Goal: Task Accomplishment & Management: Manage account settings

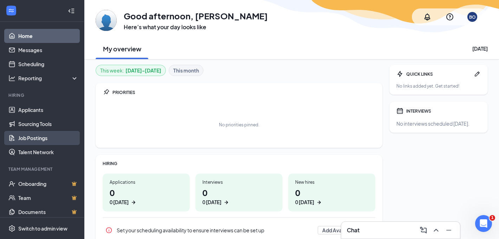
click at [32, 140] on link "Job Postings" at bounding box center [48, 138] width 60 height 14
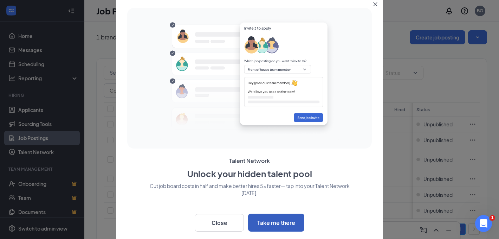
click at [273, 220] on button "Take me there" at bounding box center [276, 222] width 56 height 18
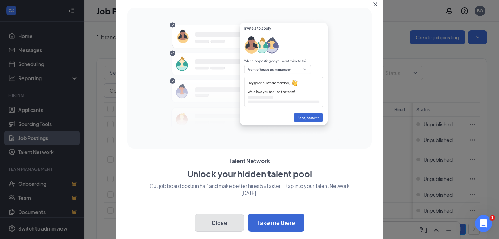
click at [225, 224] on button "Close" at bounding box center [219, 223] width 49 height 18
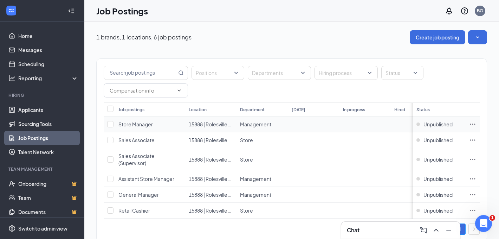
click at [147, 127] on div "Store Manager" at bounding box center [136, 124] width 34 height 7
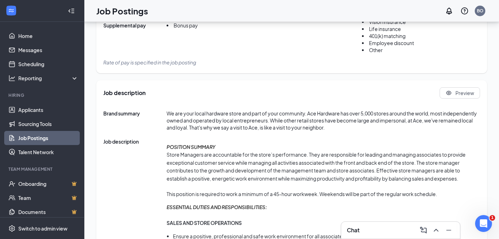
scroll to position [328, 0]
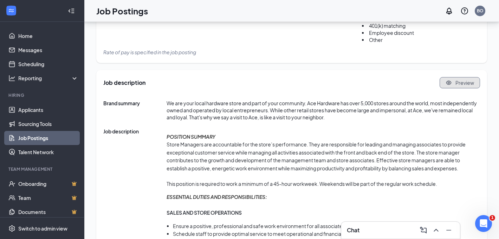
click at [465, 85] on span "Preview" at bounding box center [465, 82] width 19 height 7
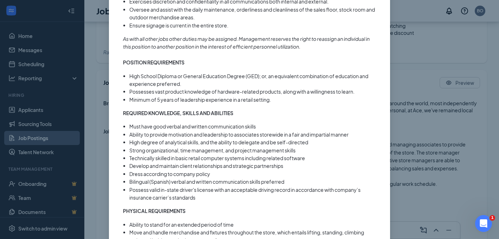
scroll to position [797, 0]
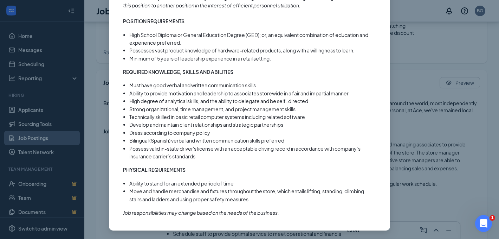
click at [419, 154] on div "Store Manager Full Time ‧ On site Close About Ace Hardware We are your local ha…" at bounding box center [249, 119] width 499 height 239
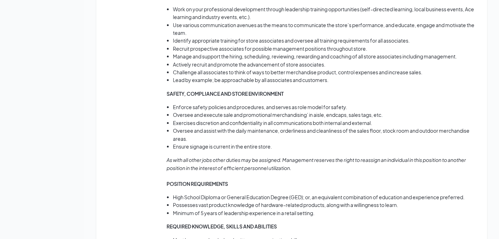
scroll to position [978, 0]
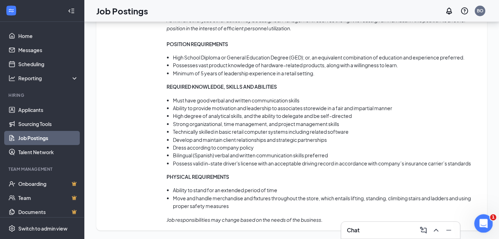
click at [483, 221] on icon "Open Intercom Messenger" at bounding box center [483, 223] width 12 height 12
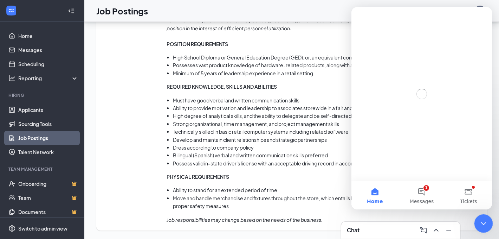
scroll to position [0, 0]
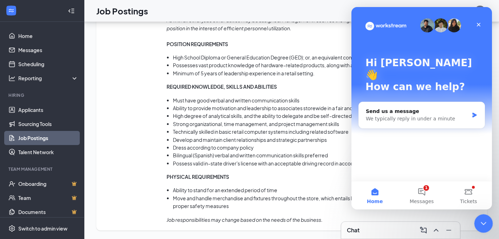
click at [483, 221] on icon "Close Intercom Messenger" at bounding box center [483, 222] width 8 height 8
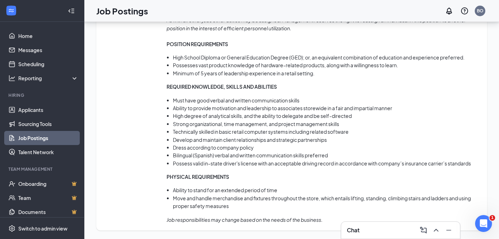
click at [42, 137] on link "Job Postings" at bounding box center [48, 138] width 60 height 14
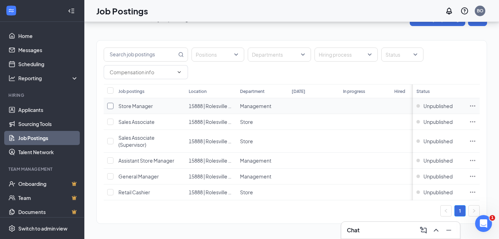
click at [109, 108] on input "checkbox" at bounding box center [110, 106] width 6 height 6
checkbox input "true"
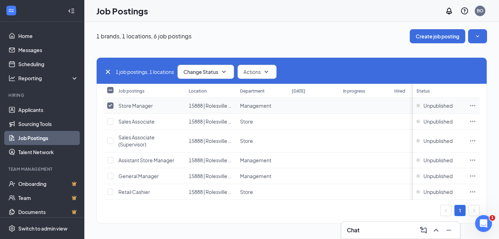
scroll to position [1, 0]
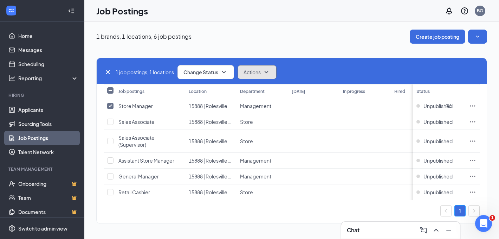
click at [270, 76] on button "Actions" at bounding box center [257, 72] width 39 height 14
click at [263, 103] on span "Duplicate" at bounding box center [256, 106] width 22 height 7
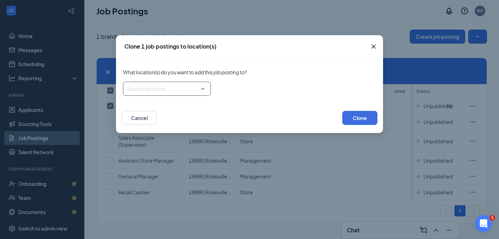
click at [202, 90] on div "Search locations" at bounding box center [167, 89] width 88 height 14
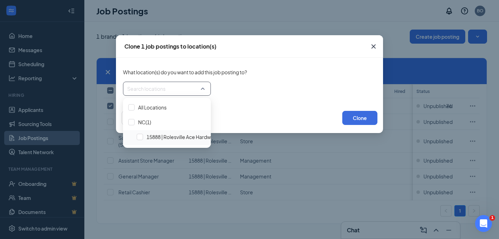
click at [168, 137] on span "15888 | Rolesville Ace Hardware" at bounding box center [183, 136] width 72 height 7
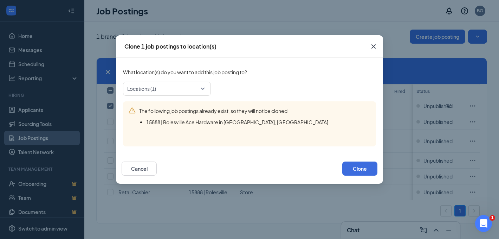
click at [276, 164] on div "Cancel Clone" at bounding box center [250, 168] width 256 height 28
click at [373, 49] on icon "Cross" at bounding box center [374, 46] width 8 height 8
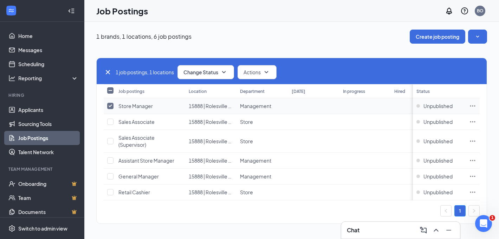
click at [471, 106] on icon "Ellipses" at bounding box center [473, 105] width 7 height 7
click at [348, 38] on div "1 brands, 1 locations, 6 job postings Create job posting" at bounding box center [291, 37] width 391 height 14
click at [451, 38] on button "Create job posting" at bounding box center [438, 37] width 56 height 14
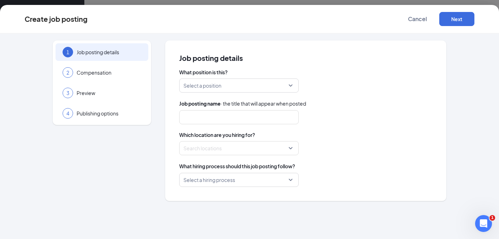
click at [265, 90] on input "search" at bounding box center [237, 85] width 106 height 13
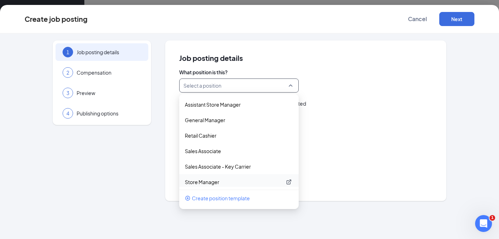
scroll to position [3, 0]
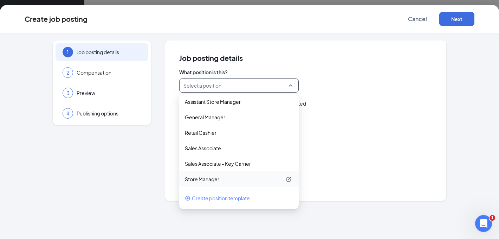
click at [205, 179] on p "Store Manager" at bounding box center [233, 178] width 97 height 7
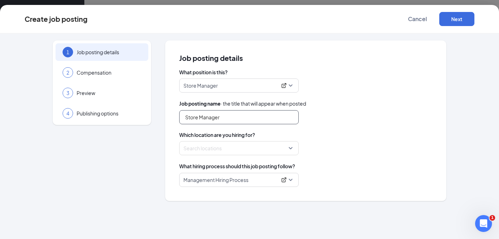
click at [238, 119] on input "Store Manager" at bounding box center [239, 117] width 120 height 14
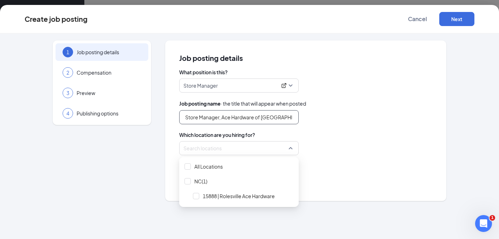
click at [231, 147] on div at bounding box center [237, 147] width 106 height 11
click at [228, 198] on span "15888 | Rolesville Ace Hardware" at bounding box center [239, 195] width 72 height 7
click at [329, 168] on div "What hiring process should this job posting follow?" at bounding box center [305, 166] width 253 height 8
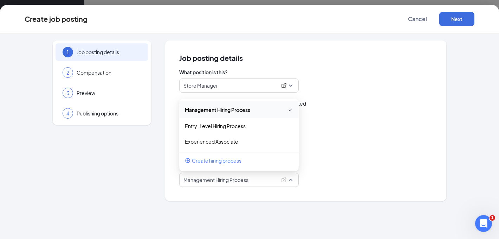
click at [293, 180] on span "Management Hiring Process" at bounding box center [239, 179] width 111 height 13
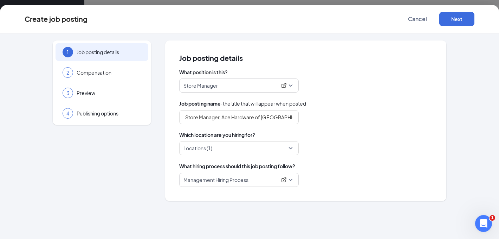
drag, startPoint x: 340, startPoint y: 182, endPoint x: 334, endPoint y: 182, distance: 6.3
click at [340, 182] on div "Management Hiring Process 117679 117680 Management Hiring Process Entry-Level H…" at bounding box center [305, 180] width 253 height 14
click at [292, 180] on span "Management Hiring Process" at bounding box center [239, 179] width 111 height 13
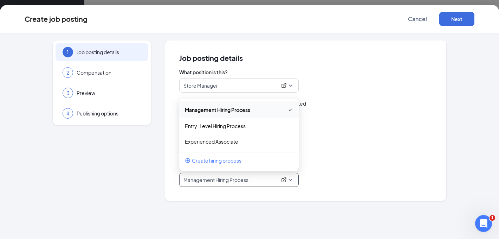
click at [319, 177] on div "117679 Management Hiring Process 117679 117680 Management Hiring Process Entry-…" at bounding box center [305, 180] width 253 height 14
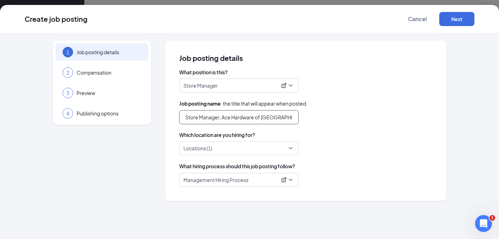
drag, startPoint x: 291, startPoint y: 118, endPoint x: 218, endPoint y: 117, distance: 72.8
click at [219, 117] on input "Store Manager, Ace Hardware of [GEOGRAPHIC_DATA]" at bounding box center [239, 117] width 120 height 14
type input "Store Manager"
click at [373, 128] on div "What position is this? Store Manager 204783 168671 Assistant Store Manager Gene…" at bounding box center [305, 128] width 253 height 118
click at [457, 21] on button "Next" at bounding box center [457, 19] width 35 height 14
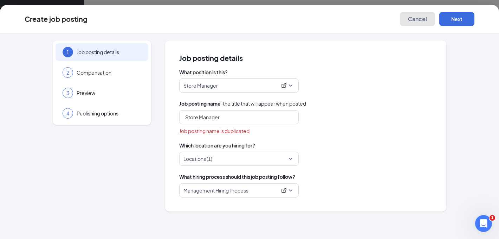
click at [418, 17] on span "Cancel" at bounding box center [417, 18] width 19 height 7
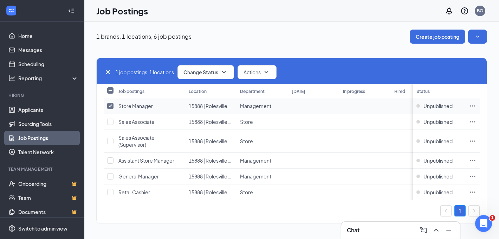
click at [473, 103] on icon "Ellipses" at bounding box center [473, 105] width 7 height 7
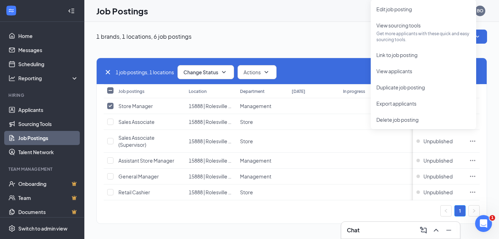
click at [314, 34] on div "1 brands, 1 locations, 6 job postings Create job posting" at bounding box center [291, 37] width 391 height 14
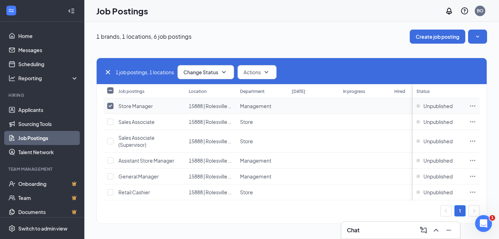
click at [472, 106] on icon "Ellipses" at bounding box center [473, 105] width 7 height 7
click at [314, 46] on div "1 job postings, 1 locations Change Status Actions Job postings Location Departm…" at bounding box center [291, 137] width 391 height 187
click at [264, 68] on button "Actions" at bounding box center [257, 72] width 39 height 14
click at [473, 106] on icon "Ellipses" at bounding box center [473, 105] width 5 height 1
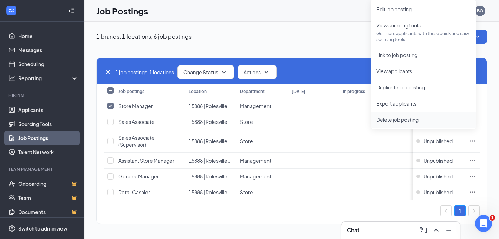
click at [424, 122] on span "Delete job posting" at bounding box center [424, 120] width 94 height 8
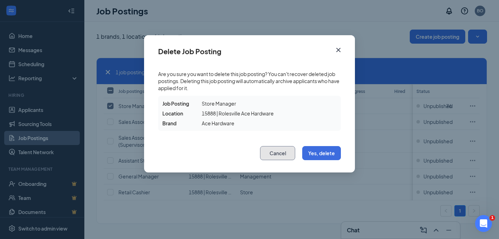
click at [289, 153] on button "Cancel" at bounding box center [277, 153] width 35 height 14
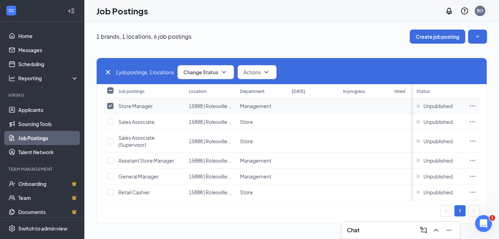
click at [475, 105] on icon "Ellipses" at bounding box center [473, 105] width 7 height 7
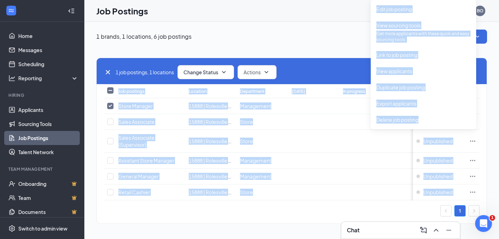
drag, startPoint x: 440, startPoint y: 121, endPoint x: 332, endPoint y: 59, distance: 125.2
click at [332, 59] on body "Home Messages Scheduling Reporting Hiring Applicants Sourcing Tools Job Posting…" at bounding box center [249, 118] width 499 height 239
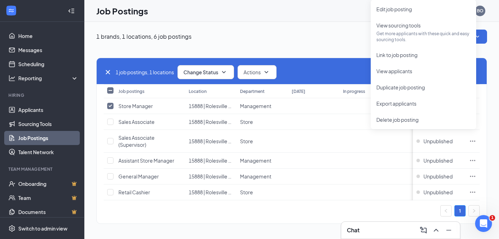
click at [327, 44] on div "1 job postings, 1 locations Change Status Actions Job postings Location Departm…" at bounding box center [291, 137] width 391 height 187
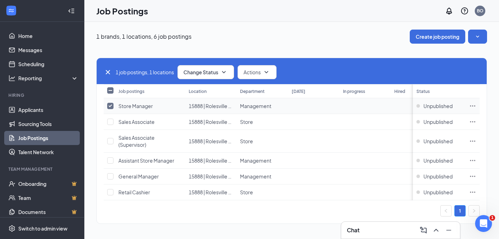
click at [148, 108] on span "Store Manager" at bounding box center [136, 106] width 34 height 6
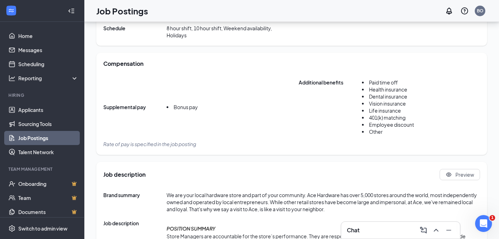
scroll to position [236, 0]
click at [173, 147] on span "Rate of pay is specified in the job posting" at bounding box center [149, 144] width 93 height 6
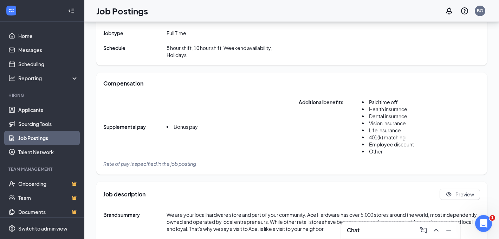
scroll to position [219, 0]
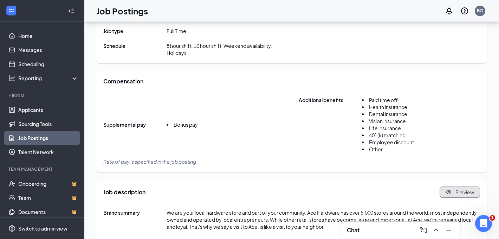
click at [461, 196] on button "Preview" at bounding box center [460, 191] width 40 height 11
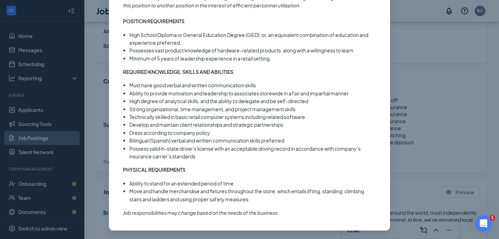
scroll to position [797, 0]
click at [408, 134] on div "Store Manager Full Time ‧ On site Close About Ace Hardware We are your local ha…" at bounding box center [249, 119] width 499 height 239
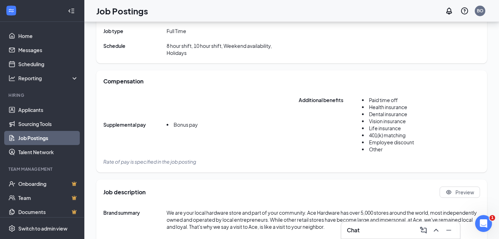
click at [164, 162] on span "Rate of pay is specified in the job posting" at bounding box center [149, 161] width 93 height 6
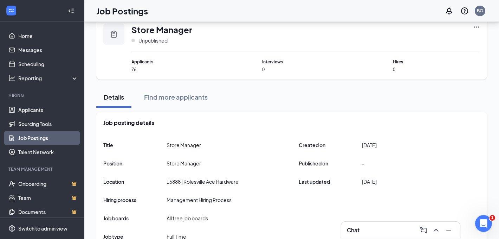
scroll to position [0, 0]
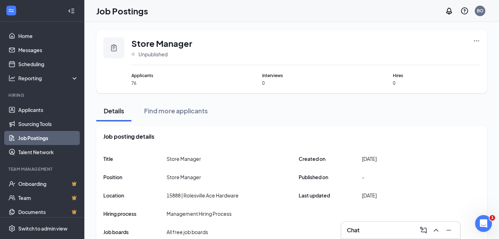
click at [477, 41] on icon "Ellipses" at bounding box center [476, 40] width 5 height 1
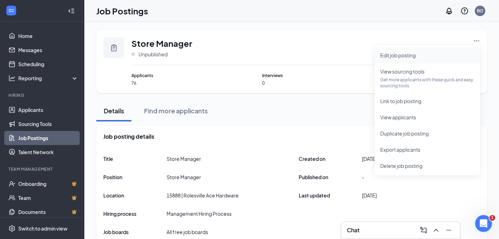
click at [411, 53] on span "Edit job posting" at bounding box center [399, 55] width 36 height 6
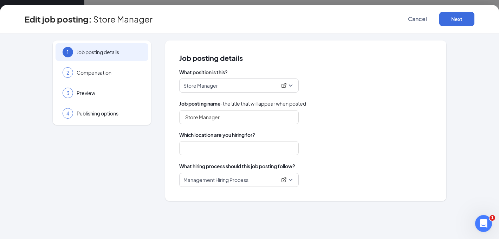
type input "15888 | Rolesville Ace Hardware"
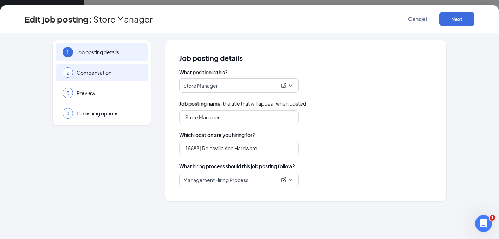
click at [90, 71] on span "Compensation" at bounding box center [109, 72] width 65 height 7
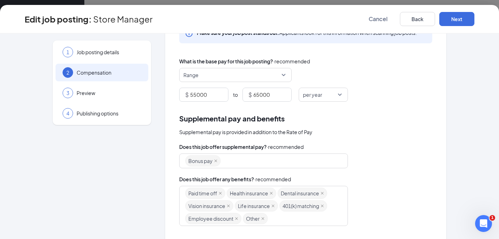
scroll to position [43, 0]
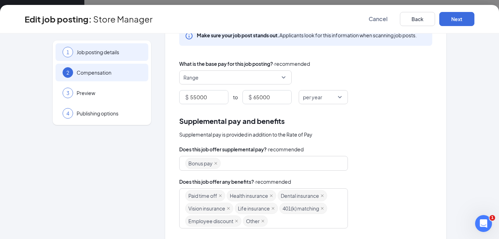
click at [93, 49] on span "Job posting details" at bounding box center [109, 52] width 65 height 7
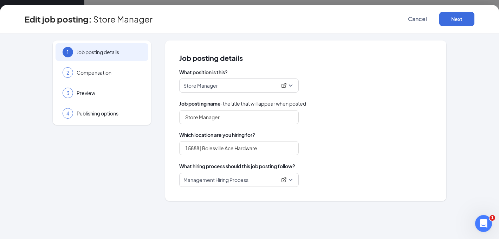
scroll to position [0, 0]
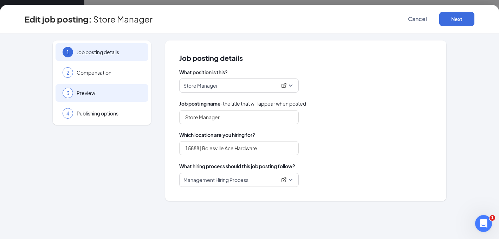
click at [120, 89] on div "3 Preview" at bounding box center [102, 93] width 93 height 18
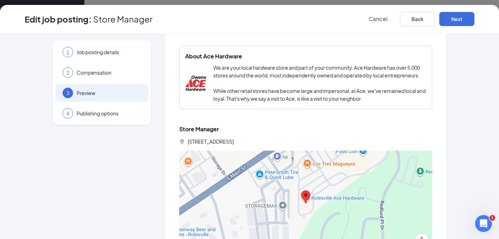
scroll to position [1034, 0]
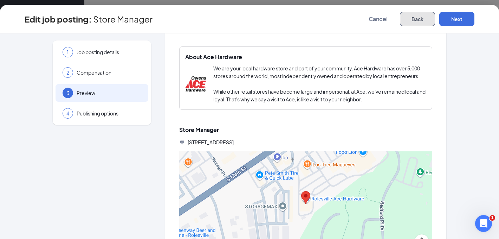
click at [413, 20] on button "Back" at bounding box center [417, 19] width 35 height 14
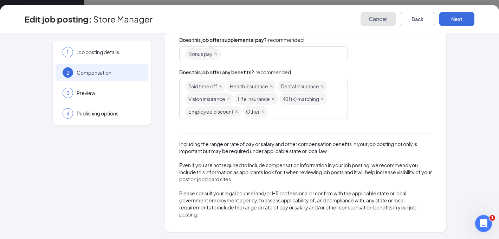
click at [379, 18] on span "Cancel" at bounding box center [378, 18] width 19 height 7
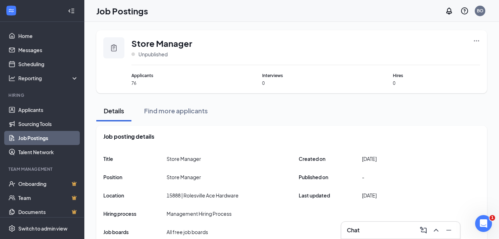
click at [39, 138] on link "Job Postings" at bounding box center [48, 138] width 60 height 14
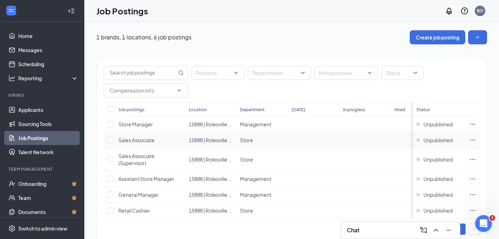
scroll to position [18, 0]
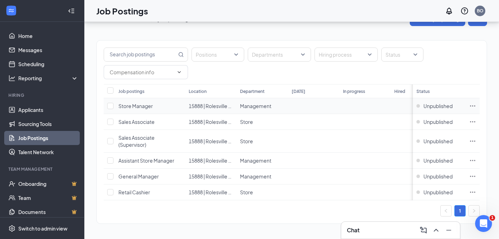
click at [473, 106] on icon "Ellipses" at bounding box center [473, 105] width 7 height 7
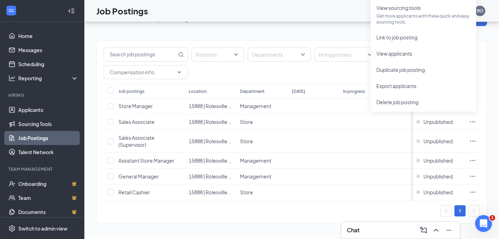
click at [139, 28] on div "Positions Departments Hiring process Status Job postings Location Department [D…" at bounding box center [291, 128] width 391 height 205
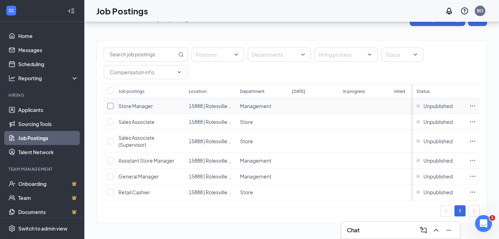
click at [108, 105] on input "checkbox" at bounding box center [110, 106] width 6 height 6
checkbox input "true"
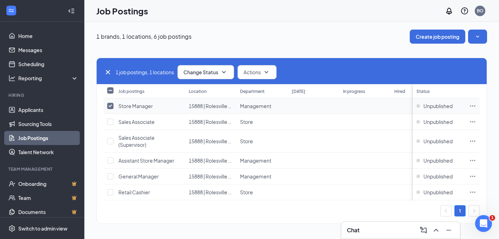
click at [475, 106] on icon "Ellipses" at bounding box center [473, 105] width 7 height 7
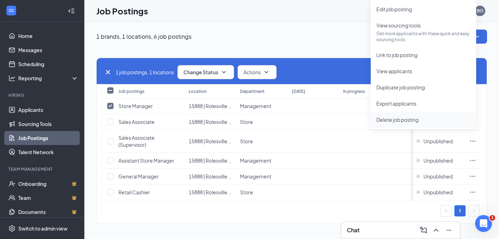
click at [400, 121] on span "Delete job posting" at bounding box center [398, 119] width 42 height 6
